Goal: Complete application form: Complete application form

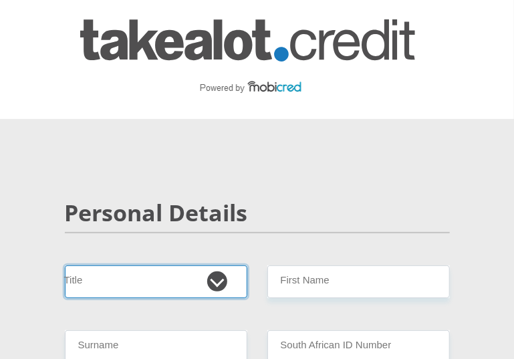
click at [223, 279] on select "Mr Ms Mrs Dr [PERSON_NAME]" at bounding box center [156, 281] width 182 height 33
select select "Mrs"
click at [65, 265] on select "Mr Ms Mrs Dr [PERSON_NAME]" at bounding box center [156, 281] width 182 height 33
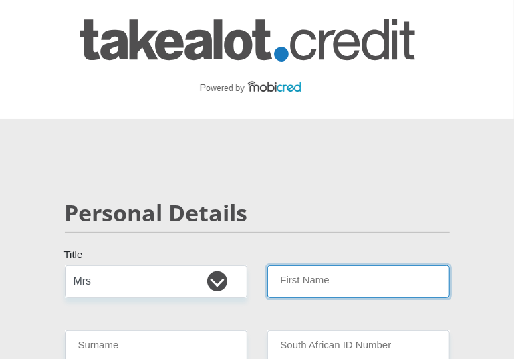
click at [311, 283] on input "First Name" at bounding box center [358, 281] width 182 height 33
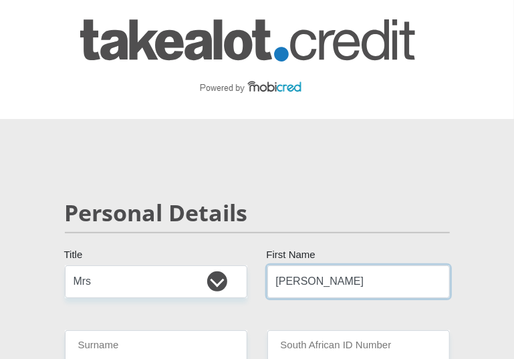
scroll to position [134, 0]
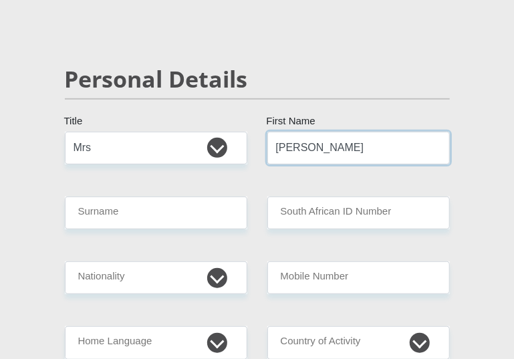
type input "[PERSON_NAME]"
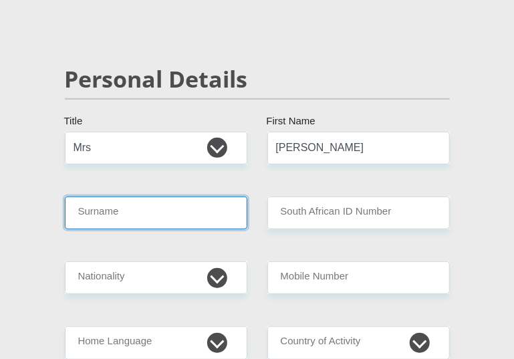
click at [170, 209] on input "Surname" at bounding box center [156, 212] width 182 height 33
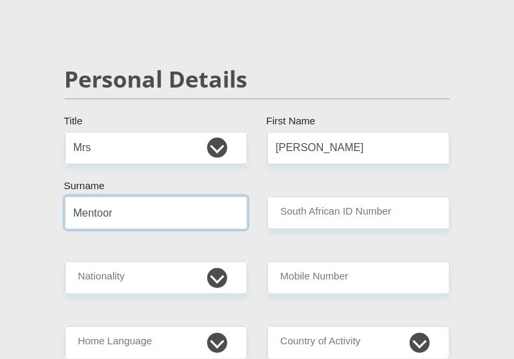
type input "Mentoor"
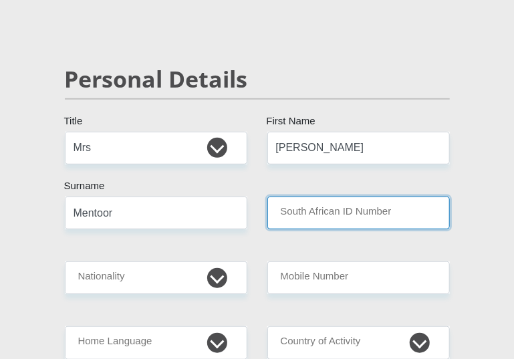
click at [313, 206] on input "South African ID Number" at bounding box center [358, 212] width 182 height 33
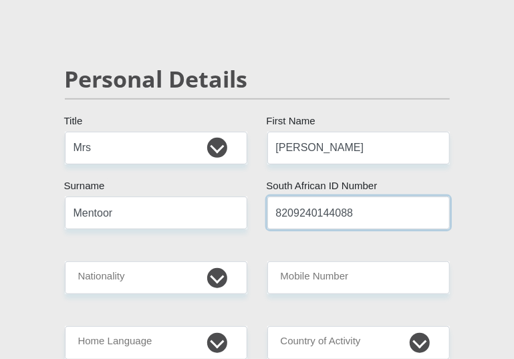
type input "8209240144088"
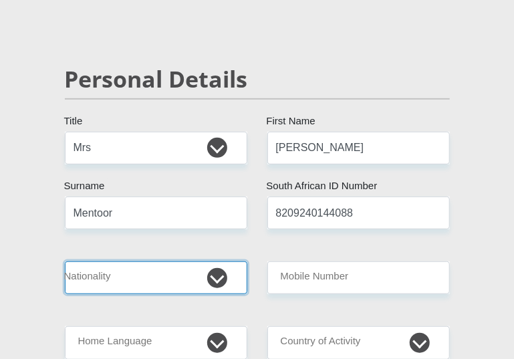
click at [219, 277] on select "South Africa Afghanistan Aland Islands Albania Algeria America Samoa American V…" at bounding box center [156, 277] width 182 height 33
click at [65, 261] on select "South Africa Afghanistan Aland Islands Albania Algeria America Samoa American V…" at bounding box center [156, 277] width 182 height 33
click at [214, 267] on select "South Africa Afghanistan Aland Islands Albania Algeria America Samoa American V…" at bounding box center [156, 277] width 182 height 33
select select "ZAF"
click at [65, 261] on select "South Africa Afghanistan Aland Islands Albania Algeria America Samoa American V…" at bounding box center [156, 277] width 182 height 33
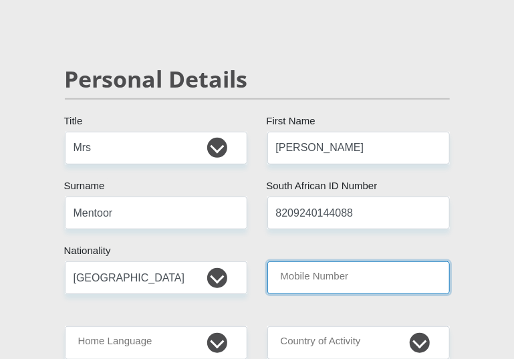
click at [345, 281] on input "Mobile Number" at bounding box center [358, 277] width 182 height 33
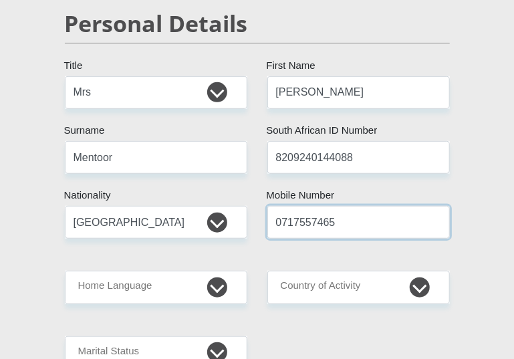
scroll to position [267, 0]
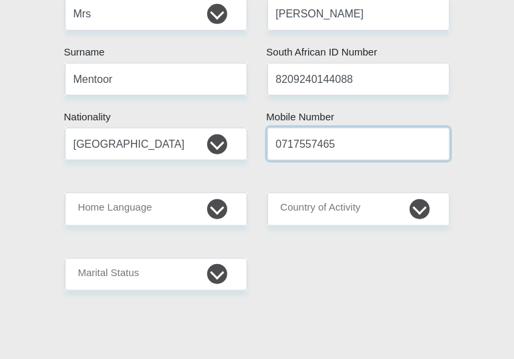
type input "0717557465"
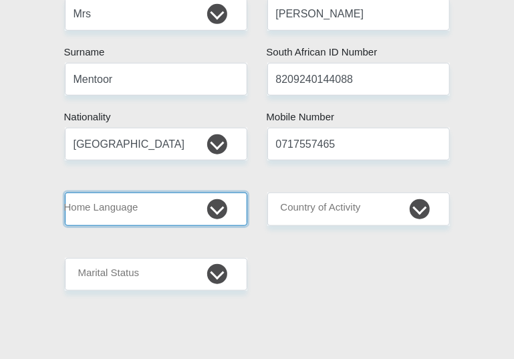
click at [214, 210] on select "Afrikaans English Sepedi South Ndebele Southern Sotho Swati Tsonga Tswana Venda…" at bounding box center [156, 208] width 182 height 33
select select "eng"
click at [65, 192] on select "Afrikaans English Sepedi South Ndebele Southern Sotho Swati Tsonga Tswana Venda…" at bounding box center [156, 208] width 182 height 33
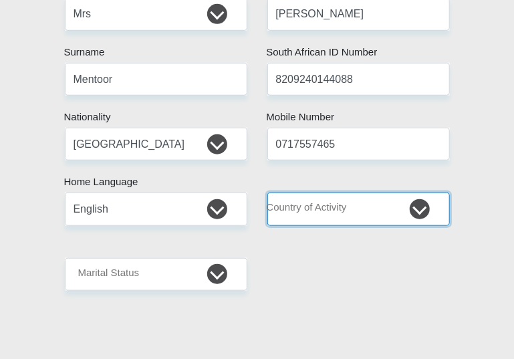
click at [371, 210] on select "South Africa Afghanistan Aland Islands Albania Algeria America Samoa American V…" at bounding box center [358, 208] width 182 height 33
select select "ZAF"
click at [267, 192] on select "South Africa Afghanistan Aland Islands Albania Algeria America Samoa American V…" at bounding box center [358, 208] width 182 height 33
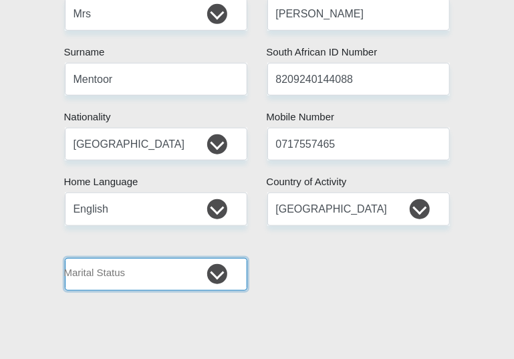
click at [212, 271] on select "Married ANC Single Divorced Widowed Married COP or Customary Law" at bounding box center [156, 274] width 182 height 33
select select "5"
click at [65, 258] on select "Married ANC Single Divorced Widowed Married COP or Customary Law" at bounding box center [156, 274] width 182 height 33
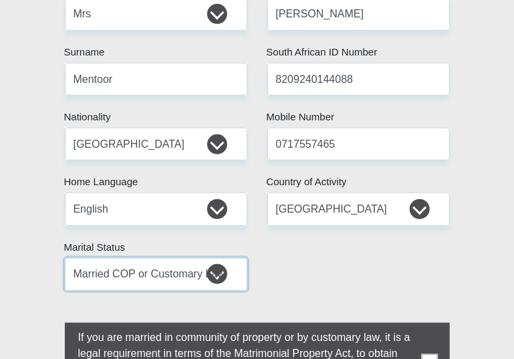
scroll to position [468, 0]
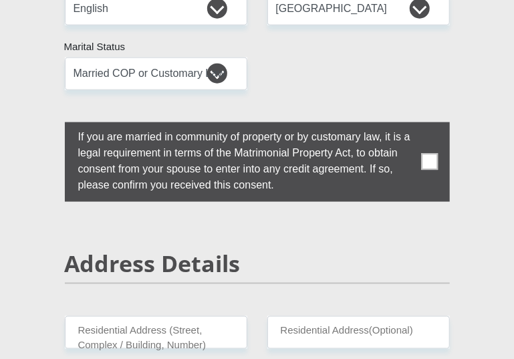
click at [433, 159] on span at bounding box center [429, 162] width 17 height 17
click at [51, 126] on input "checkbox" at bounding box center [51, 126] width 0 height 0
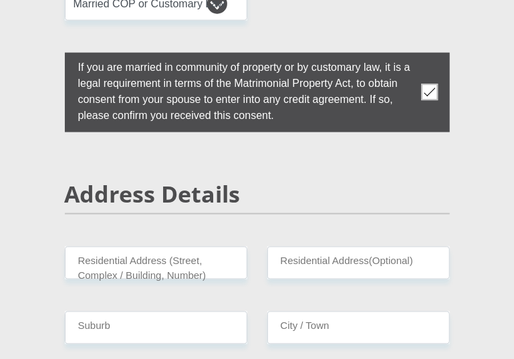
scroll to position [601, 0]
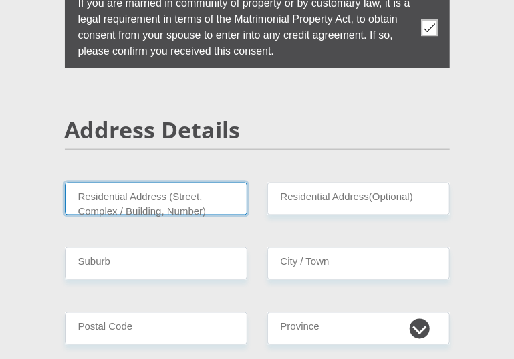
click at [119, 198] on input "Residential Address (Street, Complex / Building, Number)" at bounding box center [156, 198] width 182 height 33
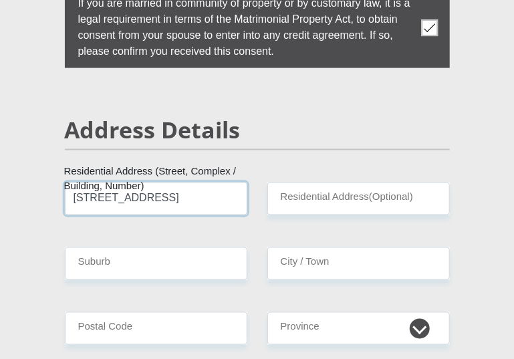
type input "33 Platinum Street"
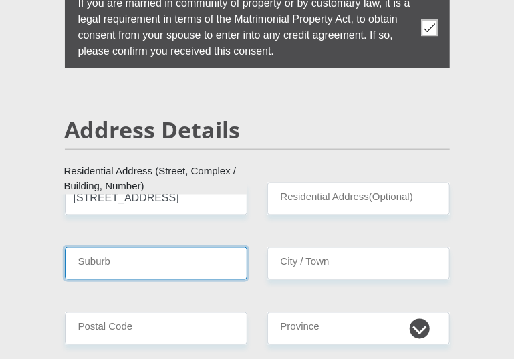
click at [147, 263] on input "Suburb" at bounding box center [156, 263] width 182 height 33
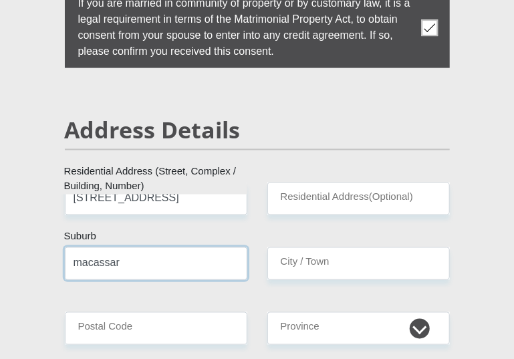
type input "macassar"
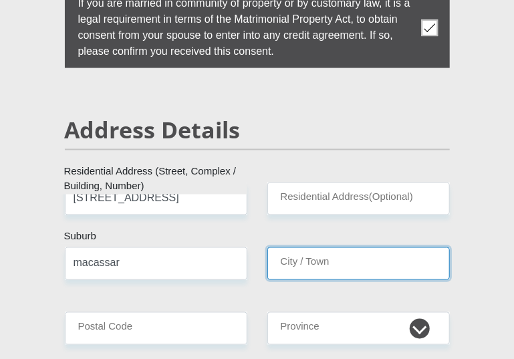
click at [319, 262] on input "City / Town" at bounding box center [358, 263] width 182 height 33
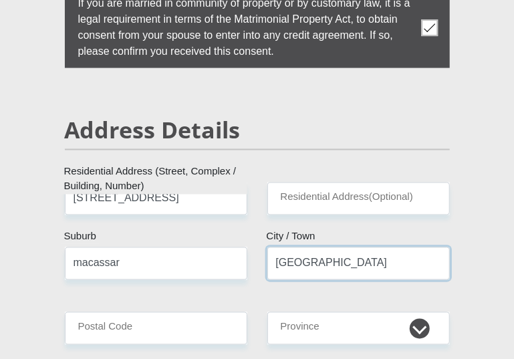
type input "cape town"
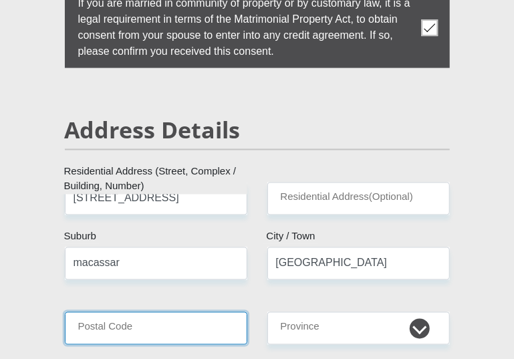
click at [185, 326] on input "Postal Code" at bounding box center [156, 328] width 182 height 33
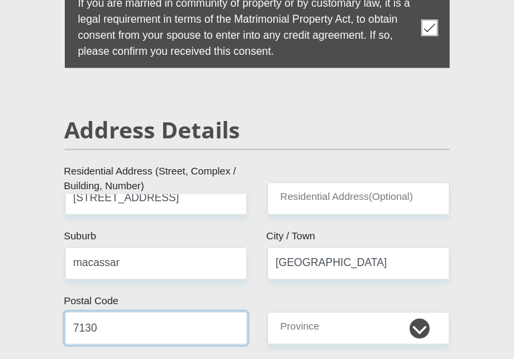
type input "7130"
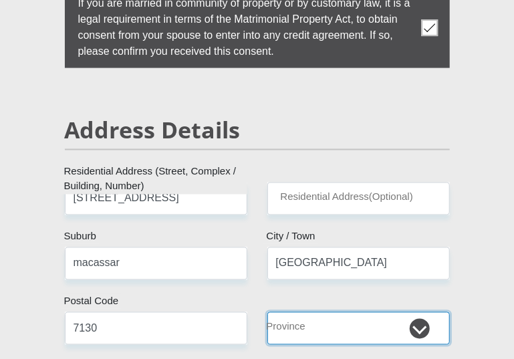
click at [416, 324] on select "Eastern Cape Free State Gauteng KwaZulu-Natal Limpopo Mpumalanga Northern Cape …" at bounding box center [358, 328] width 182 height 33
select select "Western Cape"
click at [267, 312] on select "Eastern Cape Free State Gauteng KwaZulu-Natal Limpopo Mpumalanga Northern Cape …" at bounding box center [358, 328] width 182 height 33
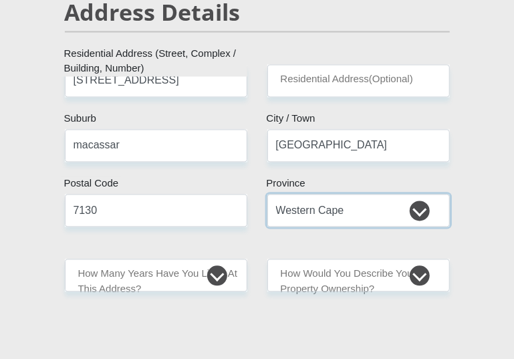
scroll to position [802, 0]
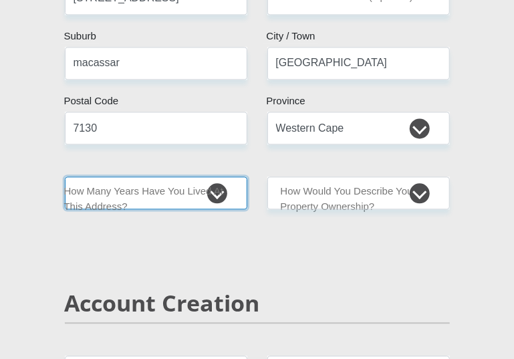
click at [218, 194] on select "less than 1 year 1-3 years 3-5 years 5+ years" at bounding box center [156, 192] width 182 height 33
select select "0"
click at [65, 176] on select "less than 1 year 1-3 years 3-5 years 5+ years" at bounding box center [156, 192] width 182 height 33
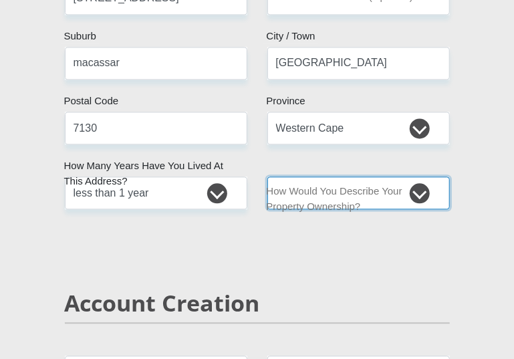
drag, startPoint x: 424, startPoint y: 190, endPoint x: 411, endPoint y: 198, distance: 15.3
click at [424, 190] on select "Owned Rented Family Owned Company Dwelling" at bounding box center [358, 192] width 182 height 33
select select "Owned"
click at [267, 176] on select "Owned Rented Family Owned Company Dwelling" at bounding box center [358, 192] width 182 height 33
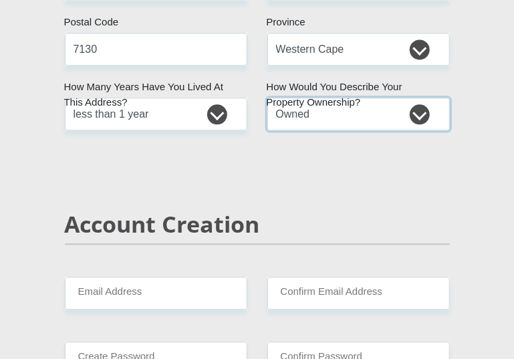
scroll to position [935, 0]
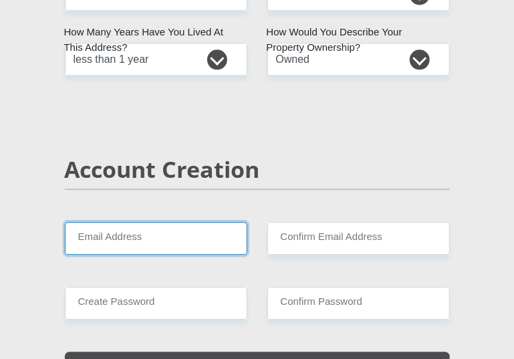
click at [140, 240] on input "Email Address" at bounding box center [156, 238] width 182 height 33
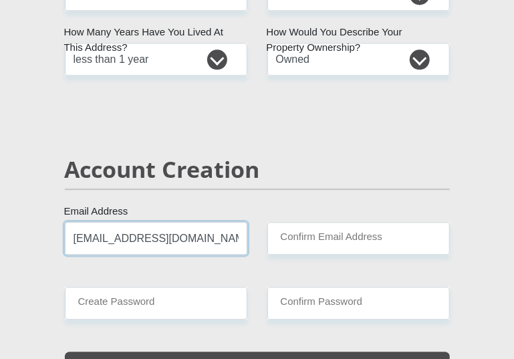
type input "mentoorkaren@gmail.com"
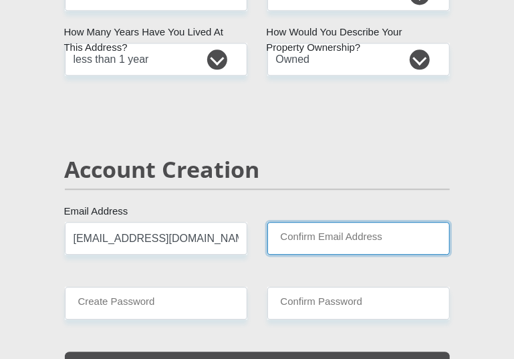
click at [275, 247] on input "Confirm Email Address" at bounding box center [358, 238] width 182 height 33
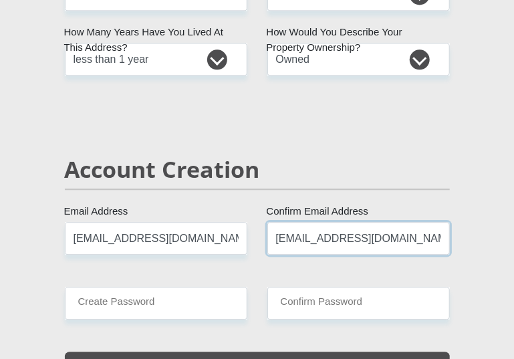
type input "mentoorkaren@gmail.com"
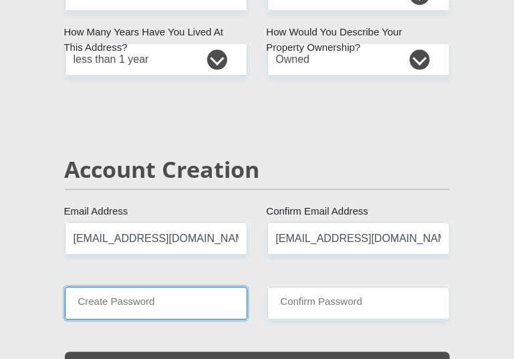
click at [209, 311] on input "Create Password" at bounding box center [156, 303] width 182 height 33
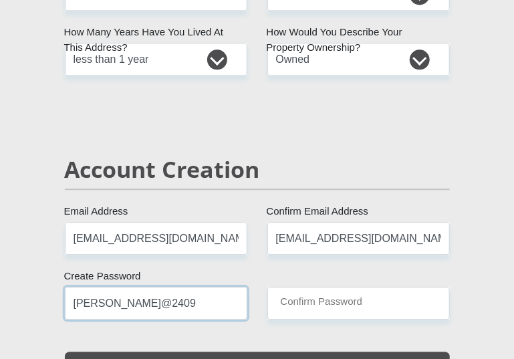
type input "Karen@2409"
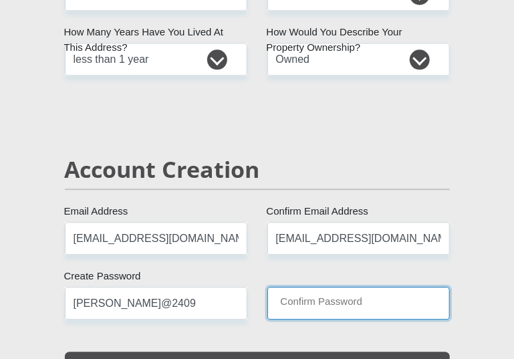
click at [321, 307] on input "Confirm Password" at bounding box center [358, 303] width 182 height 33
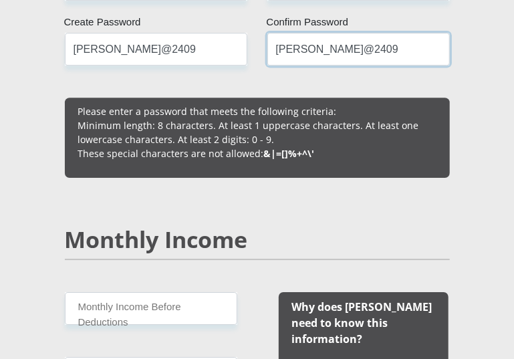
scroll to position [1270, 0]
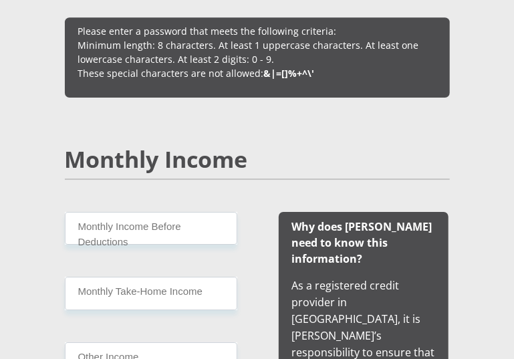
type input "Karen@2409"
click at [183, 231] on input "Monthly Income Before Deductions" at bounding box center [151, 228] width 172 height 33
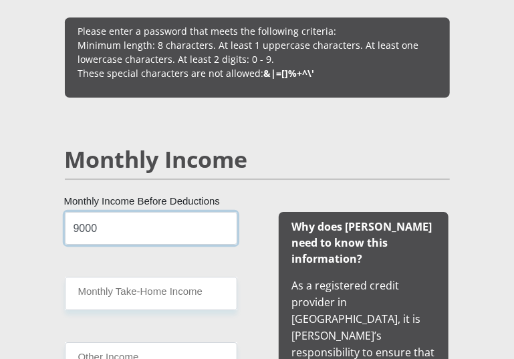
type input "9000"
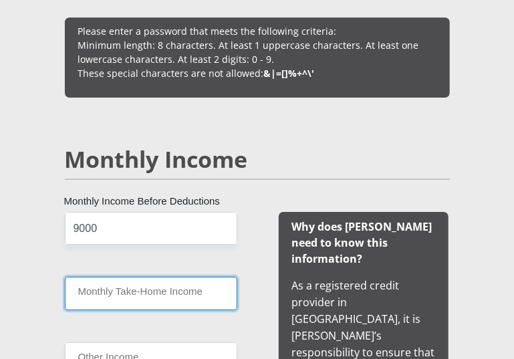
click at [180, 292] on input "Monthly Take-Home Income" at bounding box center [151, 293] width 172 height 33
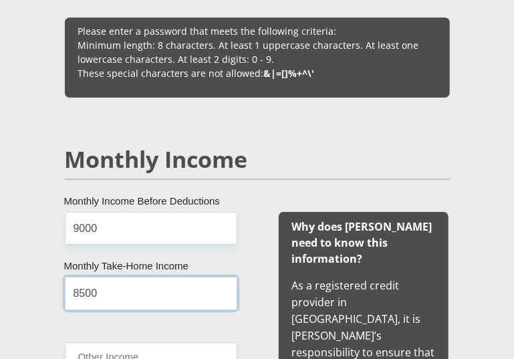
scroll to position [1336, 0]
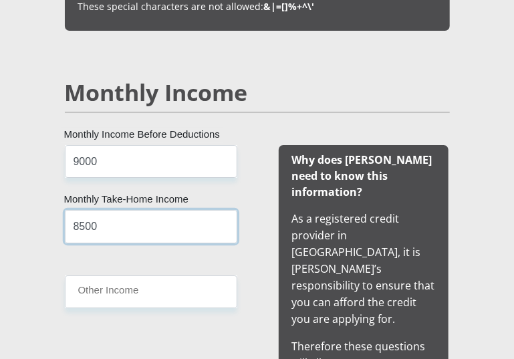
type input "8500"
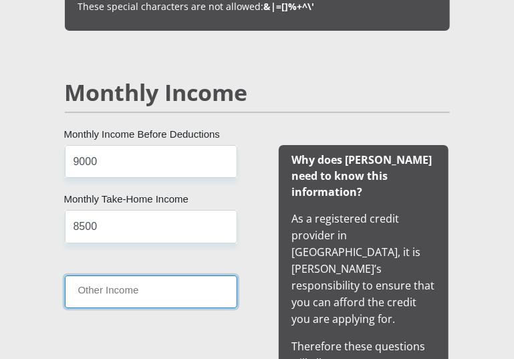
click at [198, 287] on input "Other Income" at bounding box center [151, 291] width 172 height 33
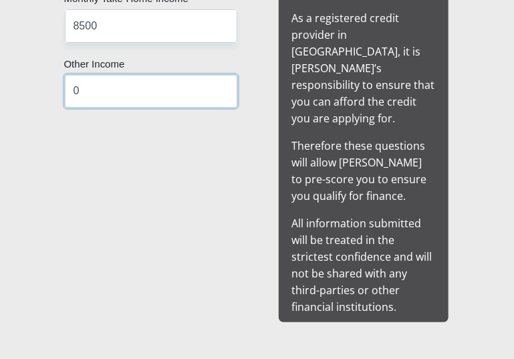
scroll to position [1737, 0]
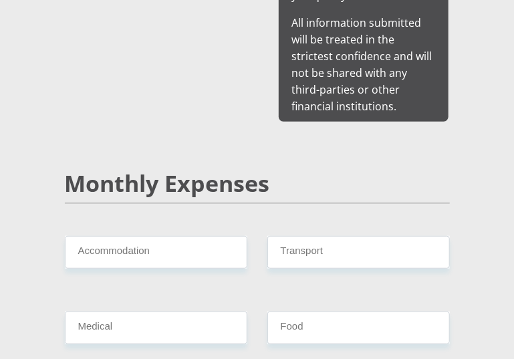
type input "0"
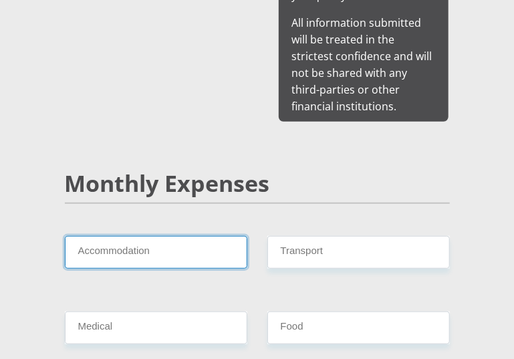
click at [136, 236] on input "Accommodation" at bounding box center [156, 252] width 182 height 33
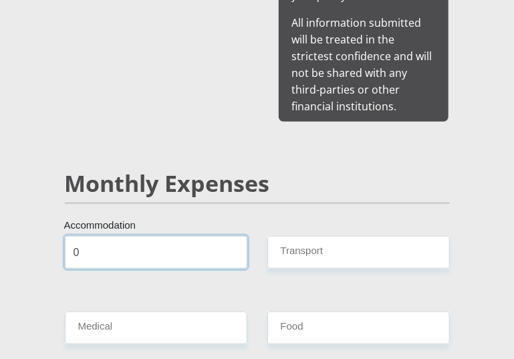
type input "0"
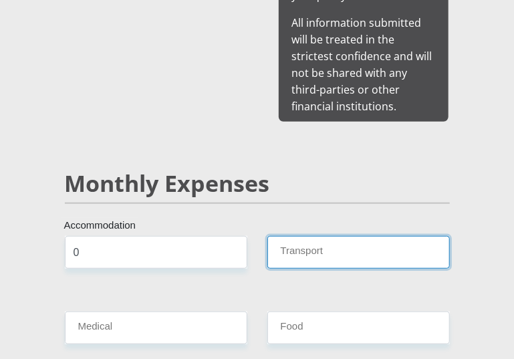
click at [298, 236] on input "Transport" at bounding box center [358, 252] width 182 height 33
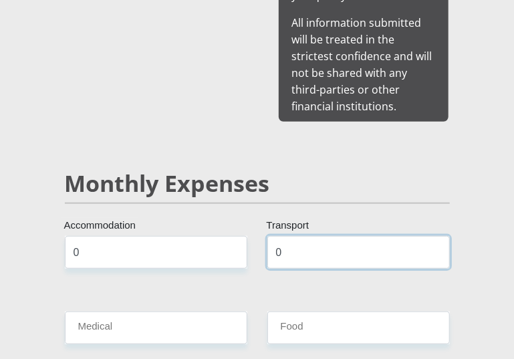
type input "0"
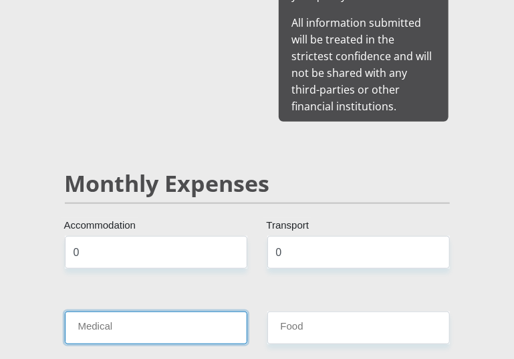
click at [138, 311] on input "Medical" at bounding box center [156, 327] width 182 height 33
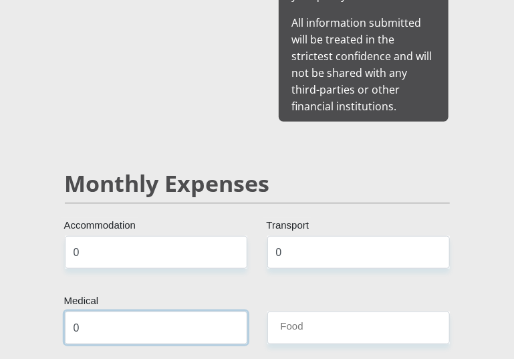
type input "0"
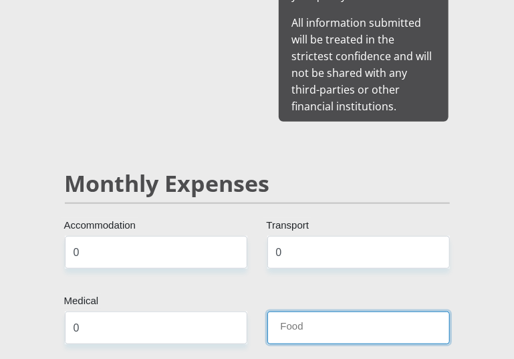
click at [313, 311] on input "Food" at bounding box center [358, 327] width 182 height 33
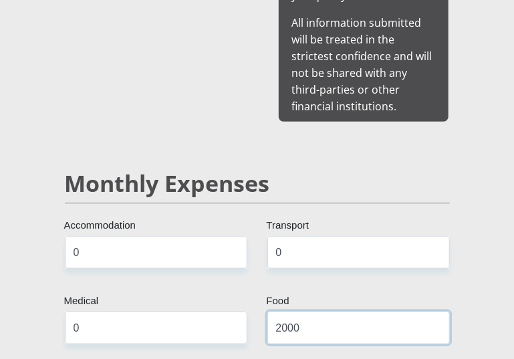
scroll to position [1871, 0]
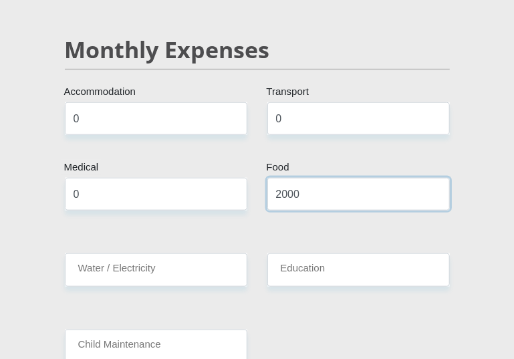
type input "2000"
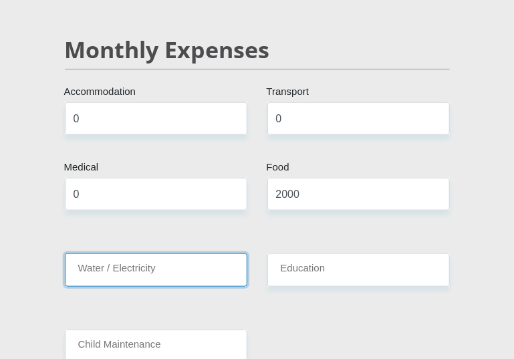
click at [146, 253] on input "Water / Electricity" at bounding box center [156, 269] width 182 height 33
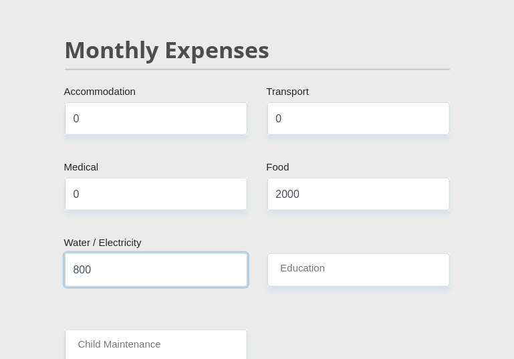
type input "800"
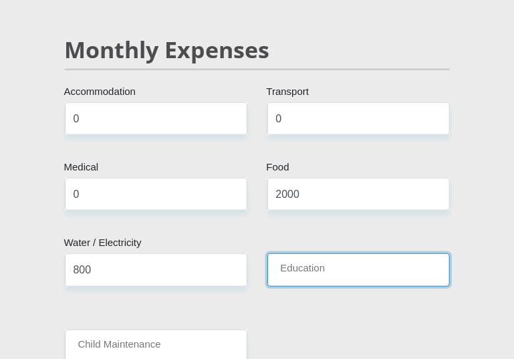
click at [315, 253] on input "Education" at bounding box center [358, 269] width 182 height 33
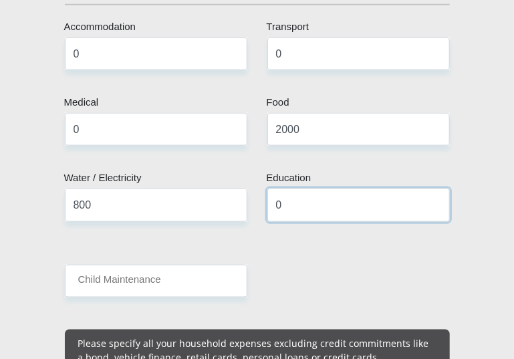
scroll to position [1938, 0]
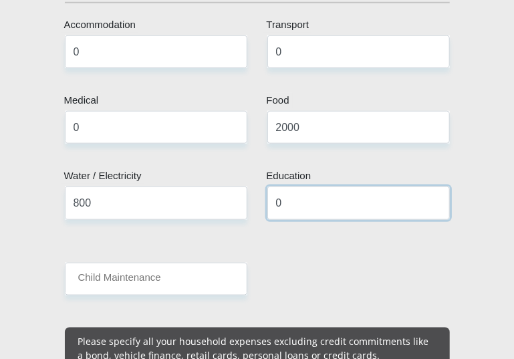
type input "0"
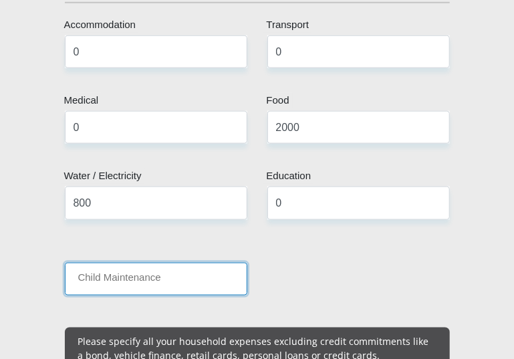
click at [177, 263] on input "Child Maintenance" at bounding box center [156, 279] width 182 height 33
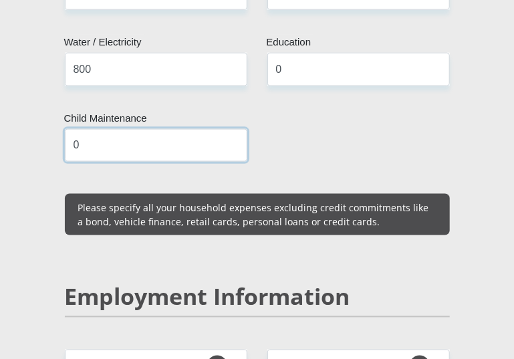
scroll to position [2205, 0]
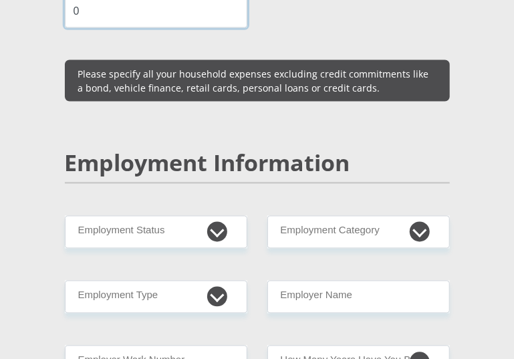
type input "0"
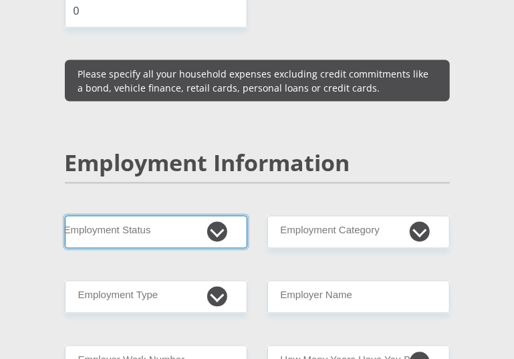
click at [149, 216] on select "Permanent/Full-time Part-time/Casual Contract Worker Self-Employed Housewife Re…" at bounding box center [156, 232] width 182 height 33
select select "1"
click at [65, 216] on select "Permanent/Full-time Part-time/Casual Contract Worker Self-Employed Housewife Re…" at bounding box center [156, 232] width 182 height 33
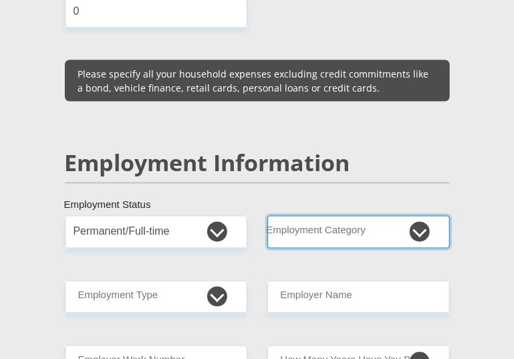
click at [299, 216] on select "AGRICULTURE ALCOHOL & TOBACCO CONSTRUCTION MATERIALS METALLURGY EQUIPMENT FOR R…" at bounding box center [358, 232] width 182 height 33
click at [267, 216] on select "AGRICULTURE ALCOHOL & TOBACCO CONSTRUCTION MATERIALS METALLURGY EQUIPMENT FOR R…" at bounding box center [358, 232] width 182 height 33
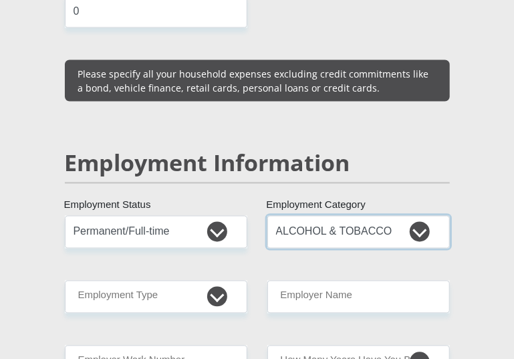
click at [426, 216] on select "AGRICULTURE ALCOHOL & TOBACCO CONSTRUCTION MATERIALS METALLURGY EQUIPMENT FOR R…" at bounding box center [358, 232] width 182 height 33
select select "6"
click at [267, 216] on select "AGRICULTURE ALCOHOL & TOBACCO CONSTRUCTION MATERIALS METALLURGY EQUIPMENT FOR R…" at bounding box center [358, 232] width 182 height 33
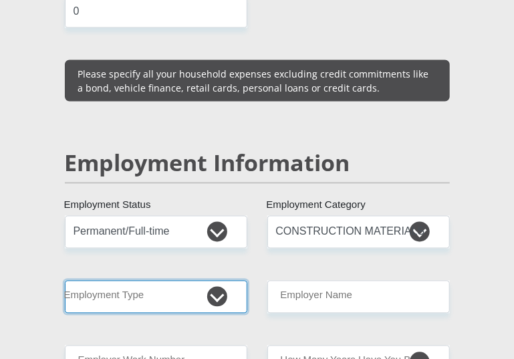
click at [217, 281] on select "College/Lecturer Craft Seller Creative Driver Executive Farmer Forces - Non Com…" at bounding box center [156, 297] width 182 height 33
select select "Office Staff/Clerk"
click at [65, 281] on select "College/Lecturer Craft Seller Creative Driver Executive Farmer Forces - Non Com…" at bounding box center [156, 297] width 182 height 33
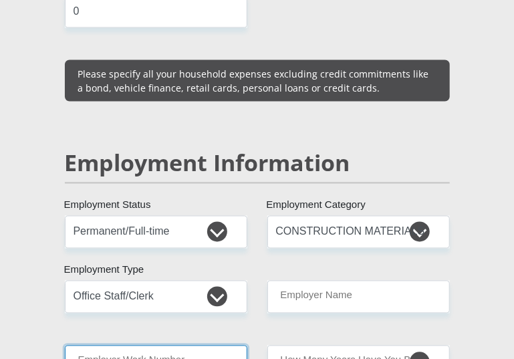
click at [229, 345] on input "Employer Work Number" at bounding box center [156, 361] width 182 height 33
click at [417, 345] on select "less than 1 year 1-3 years 3-5 years 5+ years" at bounding box center [358, 361] width 182 height 33
click at [267, 345] on select "less than 1 year 1-3 years 3-5 years 5+ years" at bounding box center [358, 361] width 182 height 33
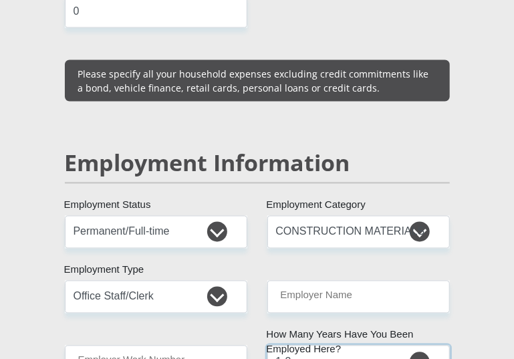
drag, startPoint x: 416, startPoint y: 323, endPoint x: 396, endPoint y: 318, distance: 20.7
click at [416, 345] on select "less than 1 year 1-3 years 3-5 years 5+ years" at bounding box center [358, 361] width 182 height 33
select select "48"
click at [267, 345] on select "less than 1 year 1-3 years 3-5 years 5+ years" at bounding box center [358, 361] width 182 height 33
click at [132, 345] on input "Employer Work Number" at bounding box center [156, 361] width 182 height 33
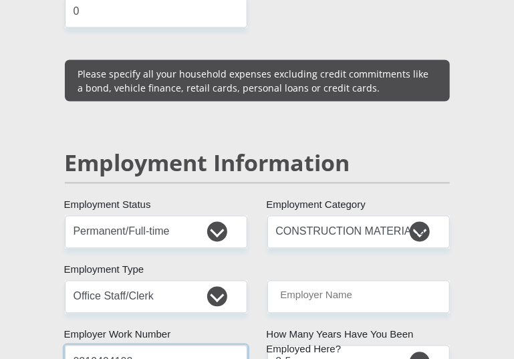
click at [108, 345] on input "0219494102" at bounding box center [156, 361] width 182 height 33
click at [124, 345] on input "02194984102" at bounding box center [156, 361] width 182 height 33
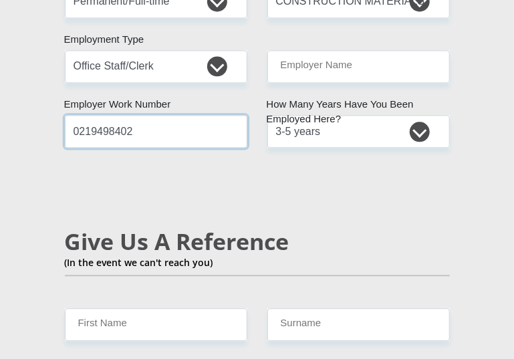
scroll to position [2472, 0]
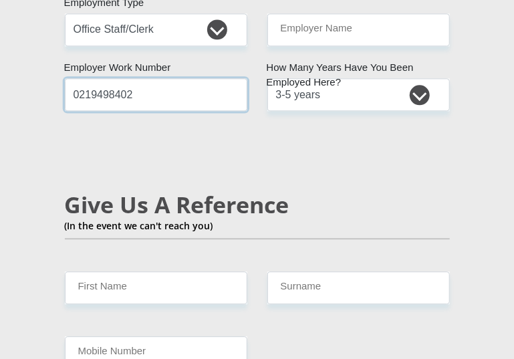
type input "0219498402"
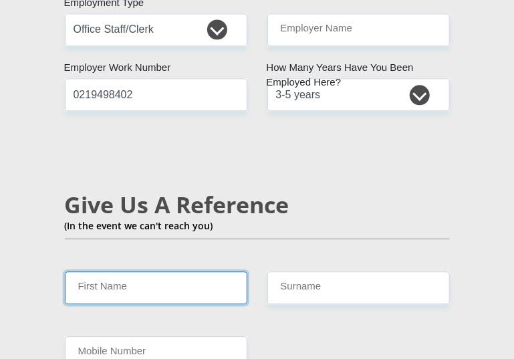
click at [168, 271] on input "First Name" at bounding box center [156, 287] width 182 height 33
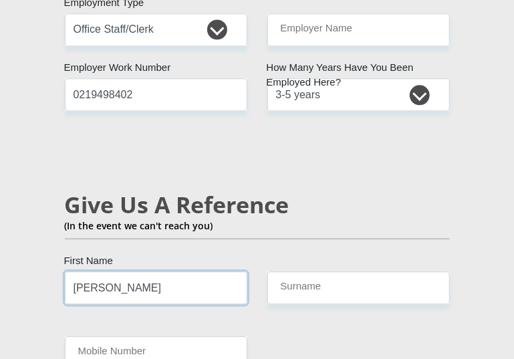
type input "poche"
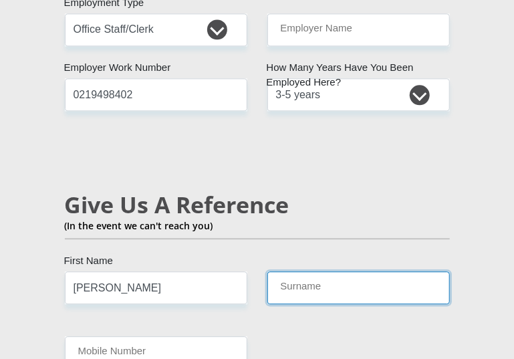
click at [289, 271] on input "Surname" at bounding box center [358, 287] width 182 height 33
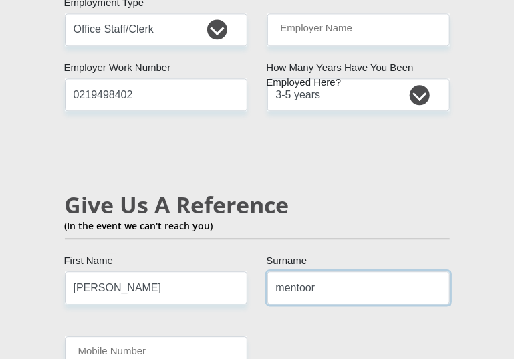
type input "mentoor"
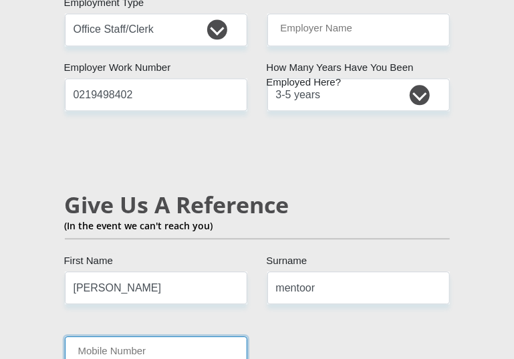
click at [198, 336] on input "Mobile Number" at bounding box center [156, 352] width 182 height 33
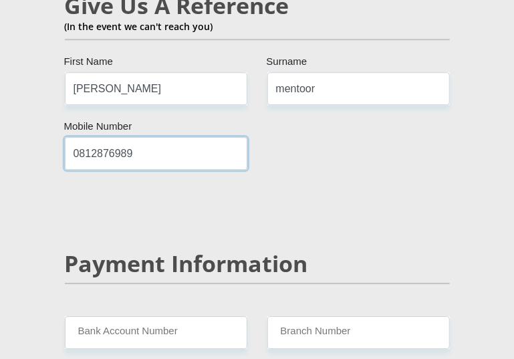
scroll to position [2673, 0]
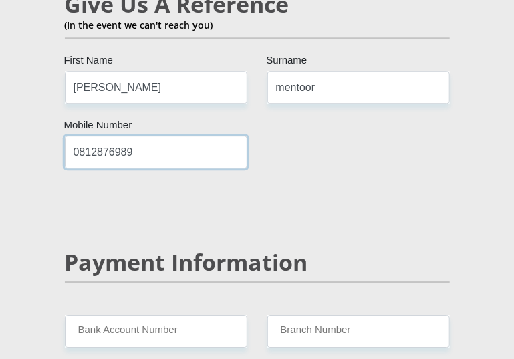
type input "0812876989"
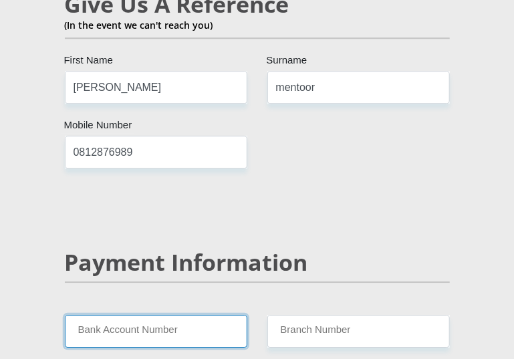
click at [193, 315] on input "Bank Account Number" at bounding box center [156, 331] width 182 height 33
type input "a"
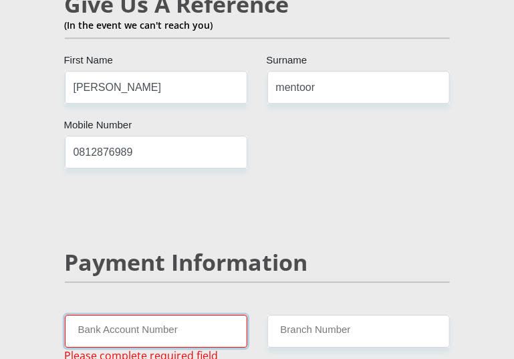
scroll to position [2806, 0]
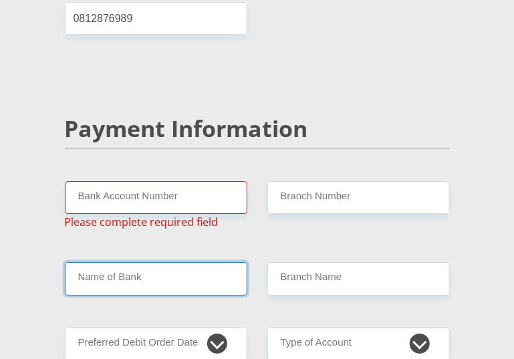
click at [174, 262] on input "Name of Bank" at bounding box center [156, 278] width 182 height 33
click at [171, 262] on input "Name of Bank" at bounding box center [156, 278] width 182 height 33
click at [118, 262] on input "Name of Bank" at bounding box center [156, 278] width 182 height 33
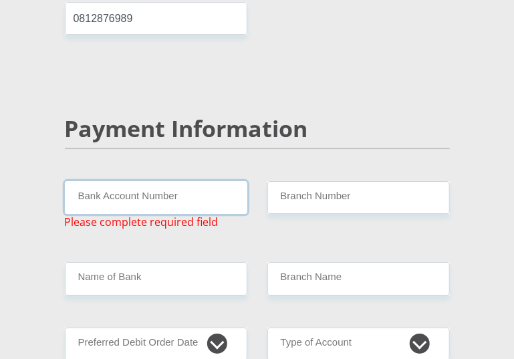
click at [91, 181] on input "Bank Account Number" at bounding box center [156, 197] width 182 height 33
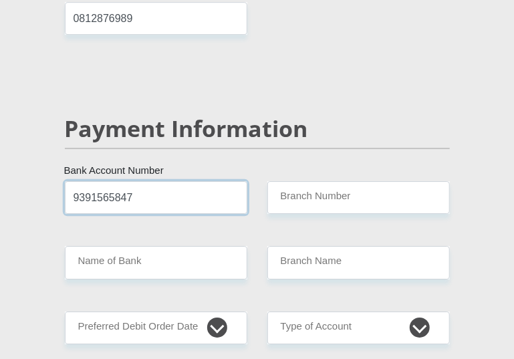
type input "9391565847"
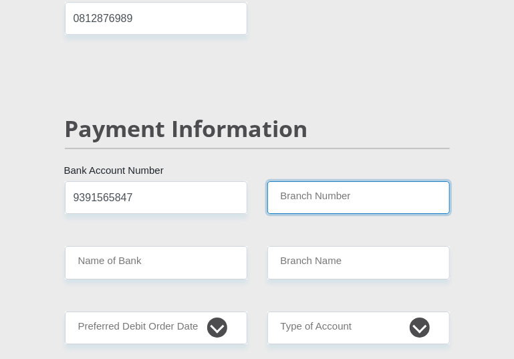
click at [310, 181] on input "Branch Number" at bounding box center [358, 197] width 182 height 33
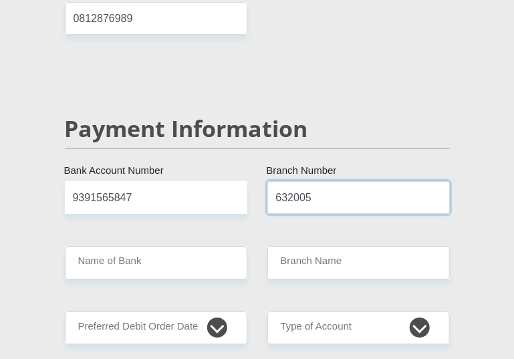
type input "632005"
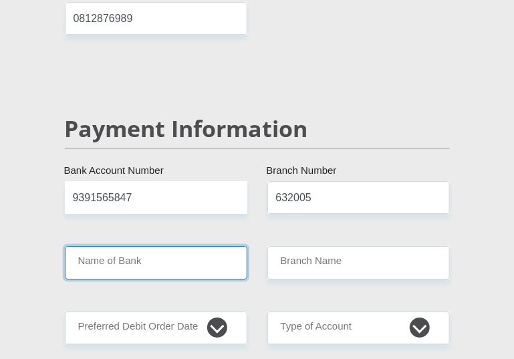
click at [203, 246] on input "Name of Bank" at bounding box center [156, 262] width 182 height 33
type input "ABSA BANK"
type input "ABSA ELECTRONIC SETTLEMENT CNT"
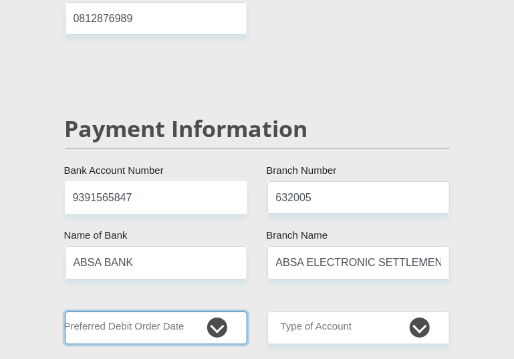
click at [215, 311] on select "1st 2nd 3rd 4th 5th 7th 18th 19th 20th 21st 22nd 23rd 24th 25th 26th 27th 28th …" at bounding box center [156, 327] width 182 height 33
select select "30"
click at [65, 311] on select "1st 2nd 3rd 4th 5th 7th 18th 19th 20th 21st 22nd 23rd 24th 25th 26th 27th 28th …" at bounding box center [156, 327] width 182 height 33
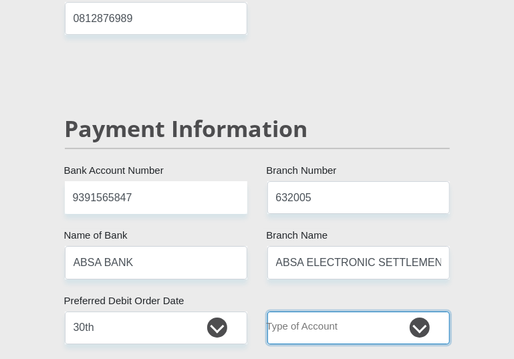
click at [420, 311] on select "Cheque Savings" at bounding box center [358, 327] width 182 height 33
select select "SAV"
click at [267, 311] on select "Cheque Savings" at bounding box center [358, 327] width 182 height 33
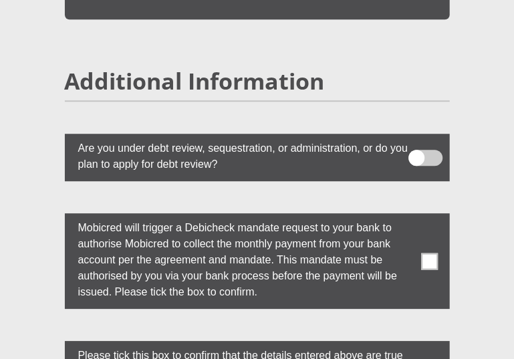
scroll to position [4143, 0]
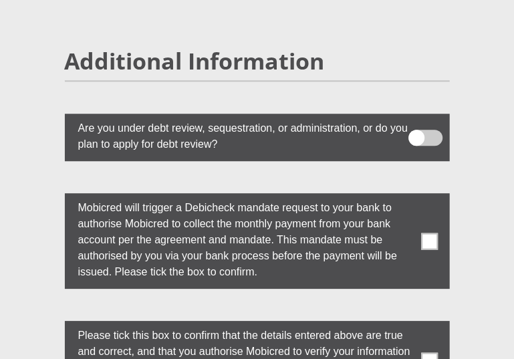
click at [426, 233] on span at bounding box center [429, 241] width 17 height 17
click at [417, 196] on input "checkbox" at bounding box center [417, 196] width 0 height 0
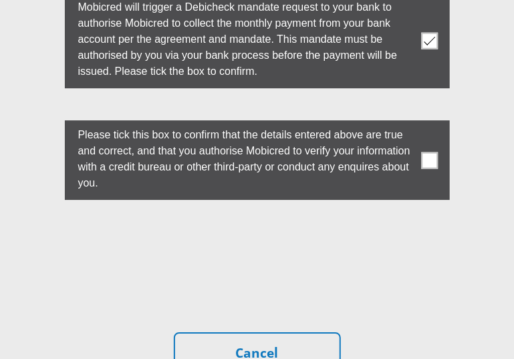
click at [428, 152] on span at bounding box center [429, 160] width 17 height 17
click at [417, 124] on input "checkbox" at bounding box center [417, 124] width 0 height 0
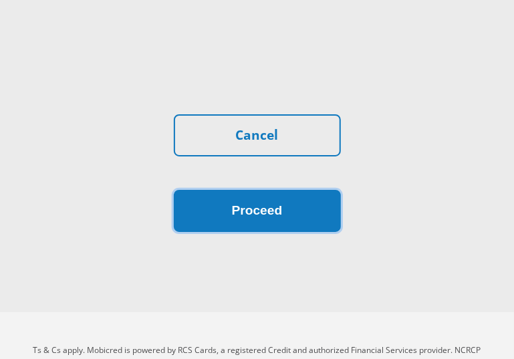
click at [299, 190] on button "Proceed" at bounding box center [257, 211] width 167 height 42
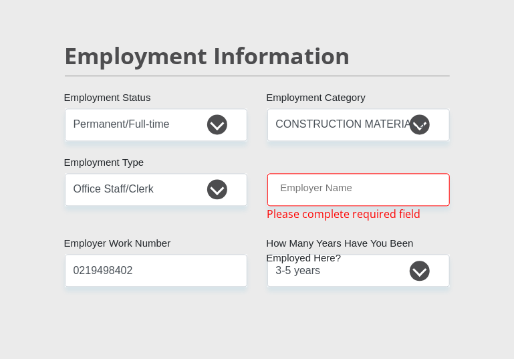
scroll to position [2278, 0]
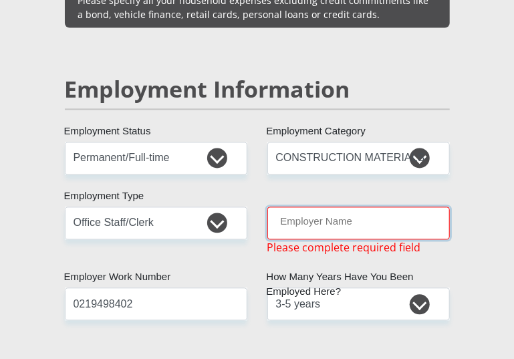
click at [299, 207] on input "Employer Name" at bounding box center [358, 223] width 182 height 33
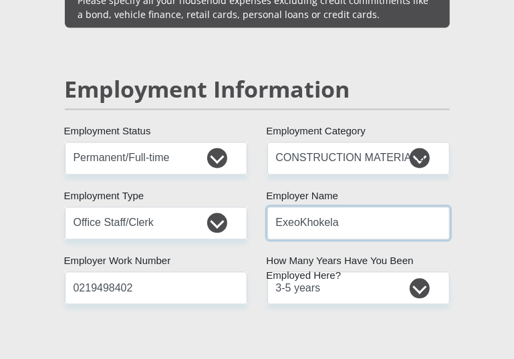
click at [297, 207] on input "ExeoKhokela" at bounding box center [358, 223] width 182 height 33
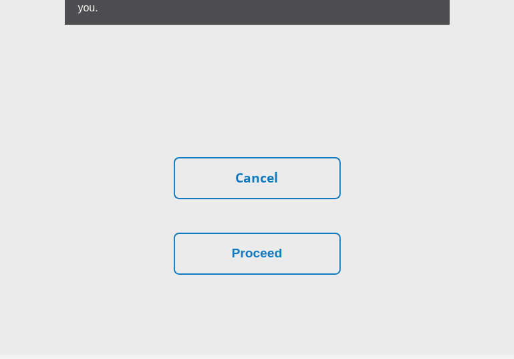
scroll to position [4561, 0]
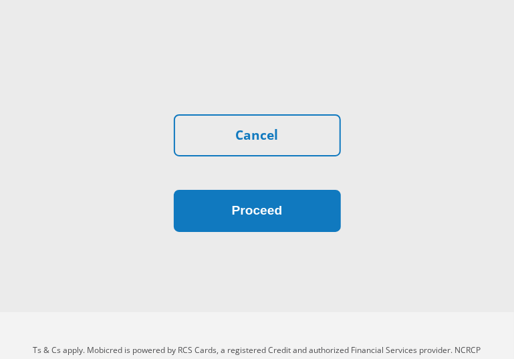
type input "Exeo"
click at [273, 190] on button "Proceed" at bounding box center [257, 211] width 167 height 42
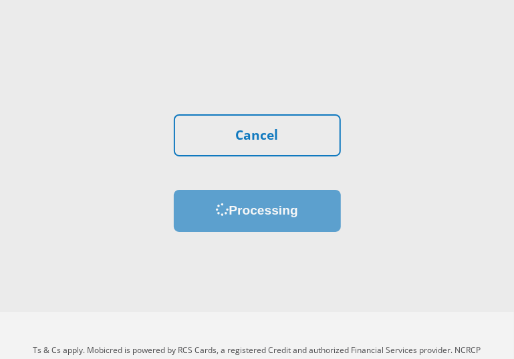
scroll to position [4556, 0]
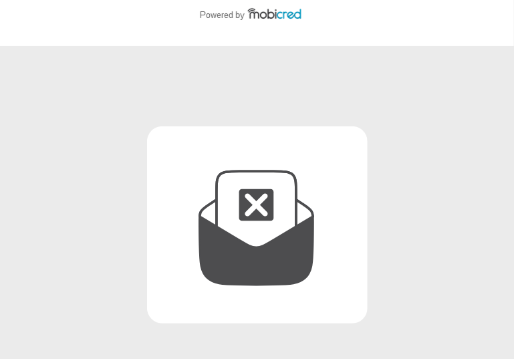
scroll to position [267, 0]
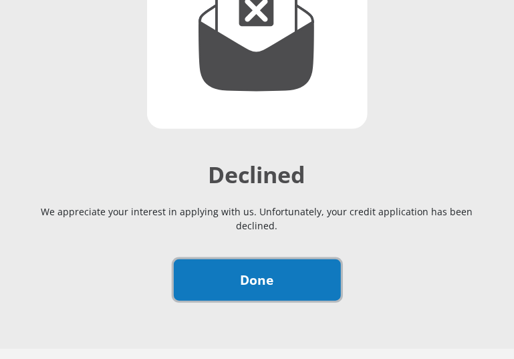
click at [276, 259] on link "Done" at bounding box center [257, 280] width 167 height 42
